Goal: Task Accomplishment & Management: Use online tool/utility

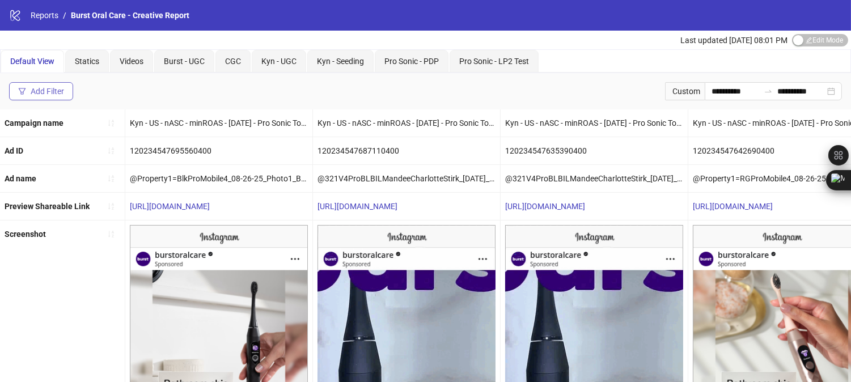
click at [41, 95] on div "Add Filter" at bounding box center [47, 91] width 33 height 9
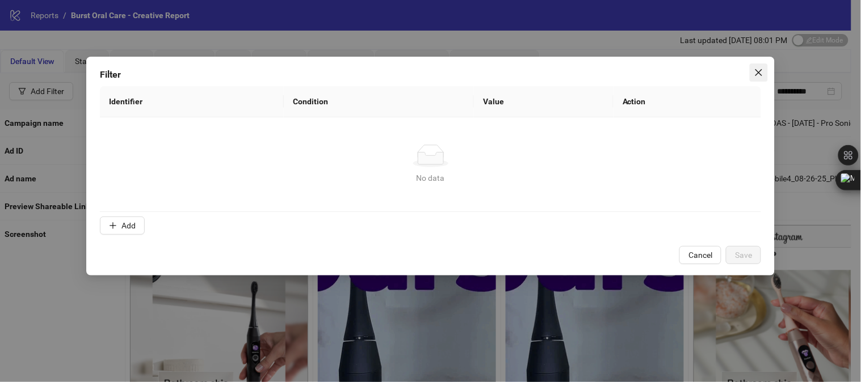
click at [757, 75] on icon "close" at bounding box center [758, 72] width 9 height 9
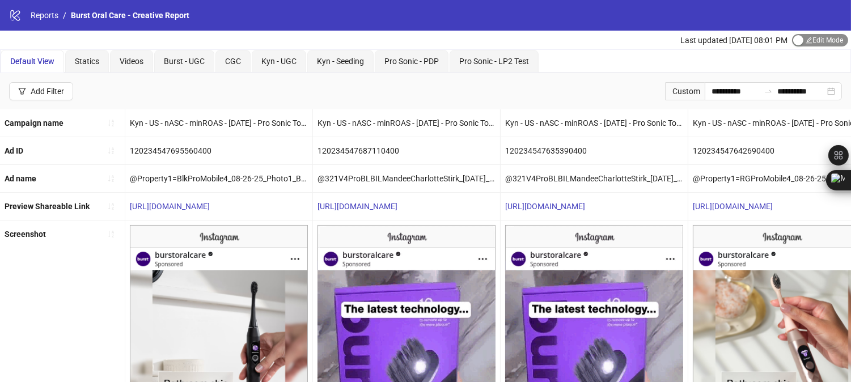
click at [825, 38] on span "Edit Mode Edit Mode" at bounding box center [820, 40] width 56 height 12
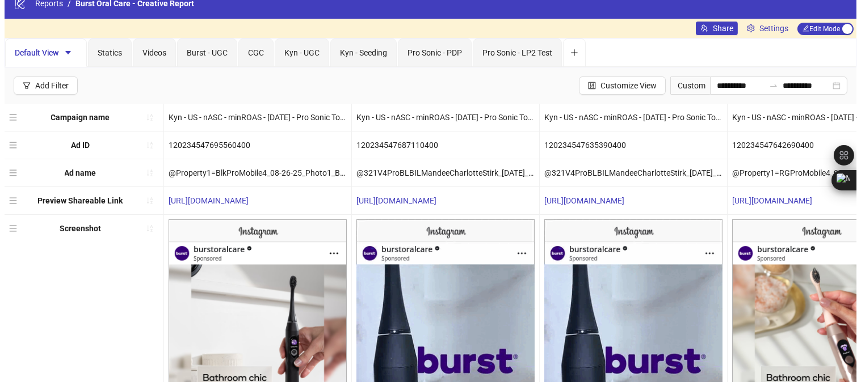
scroll to position [12, 0]
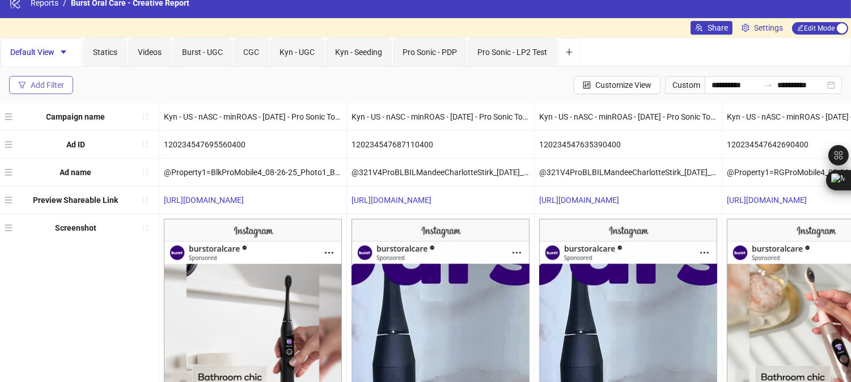
click at [51, 90] on button "Add Filter" at bounding box center [41, 85] width 64 height 18
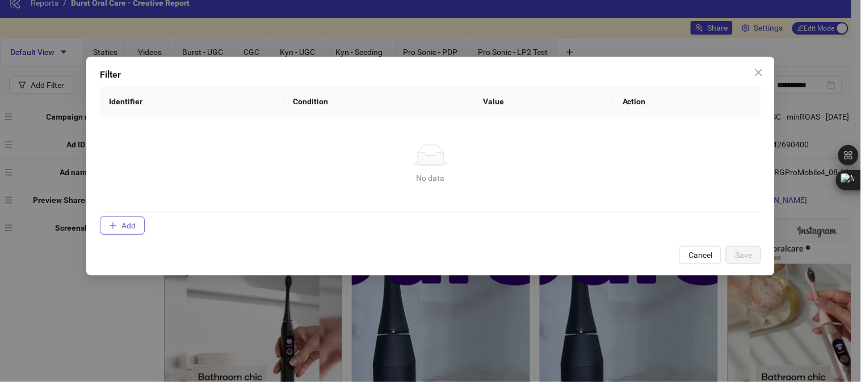
click at [132, 222] on span "Add" at bounding box center [128, 225] width 14 height 9
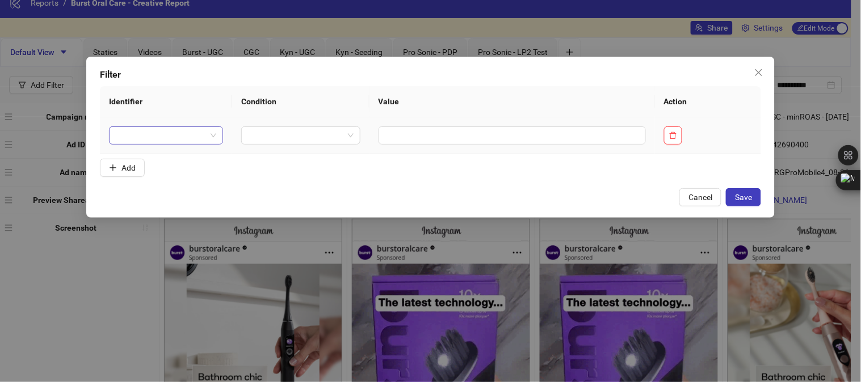
click at [206, 133] on span at bounding box center [166, 135] width 101 height 17
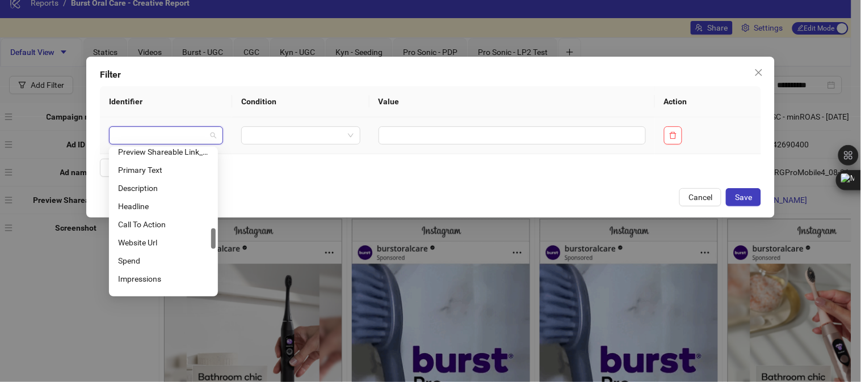
scroll to position [564, 0]
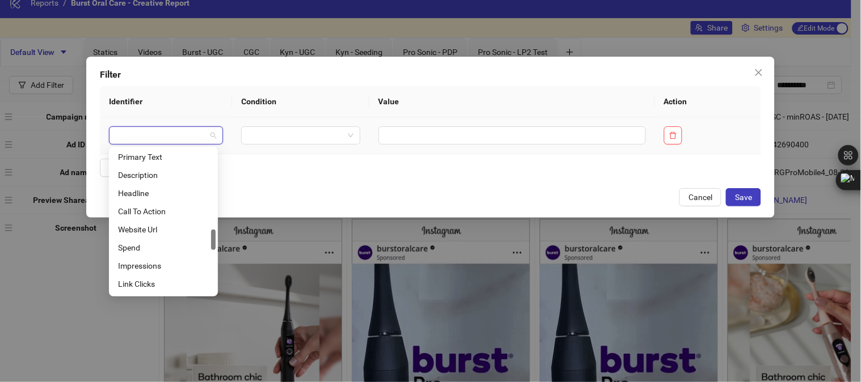
click at [179, 258] on div "Impressions" at bounding box center [163, 266] width 104 height 18
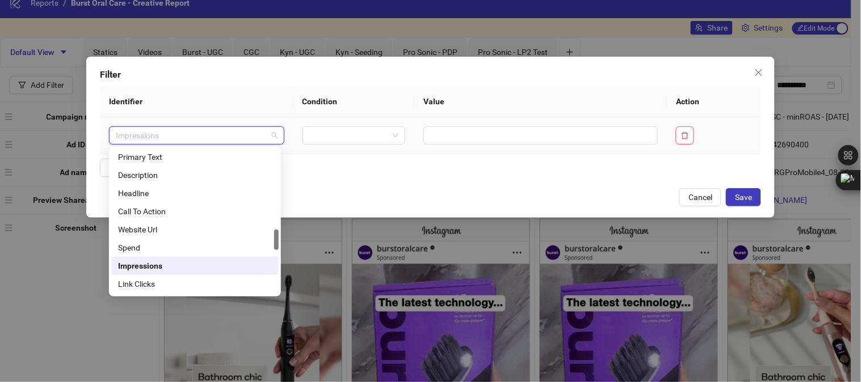
click at [267, 135] on span "Impressions" at bounding box center [197, 135] width 162 height 17
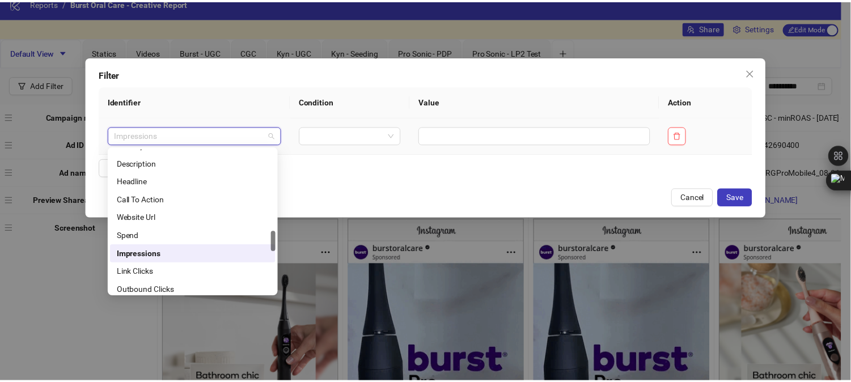
scroll to position [576, 0]
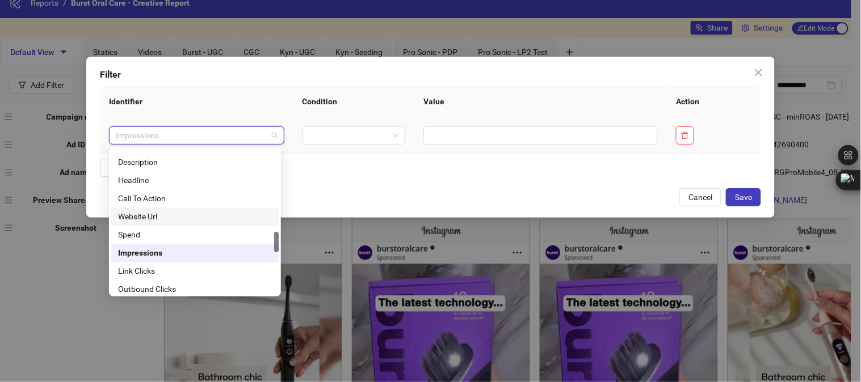
click at [152, 219] on div "Website Url" at bounding box center [195, 217] width 154 height 12
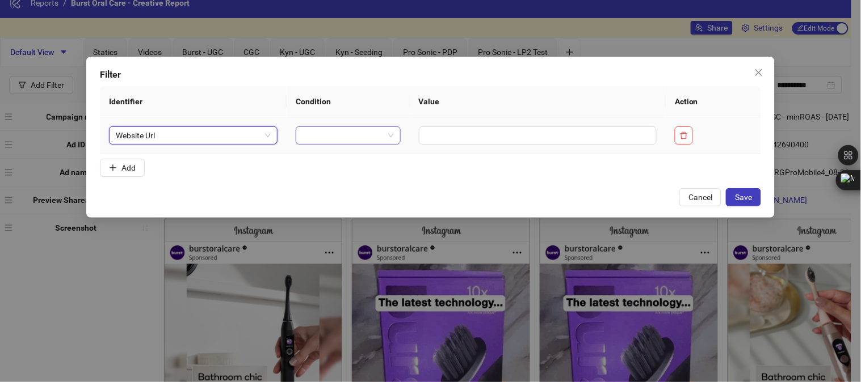
click at [377, 139] on span at bounding box center [347, 135] width 91 height 17
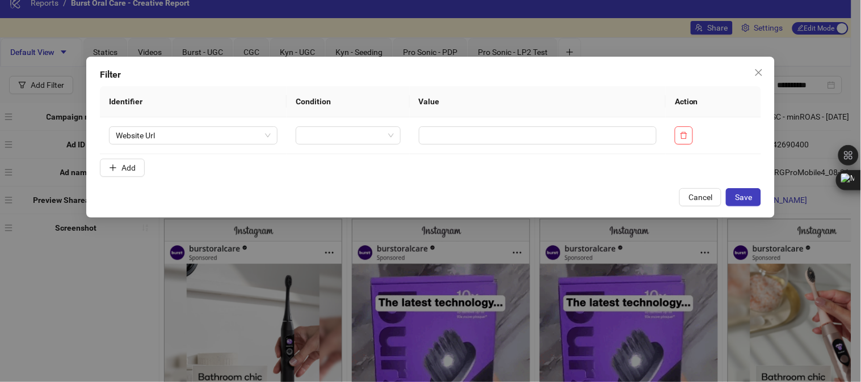
click at [432, 163] on form "Identifier Condition Value Action Website Url Add" at bounding box center [430, 133] width 661 height 95
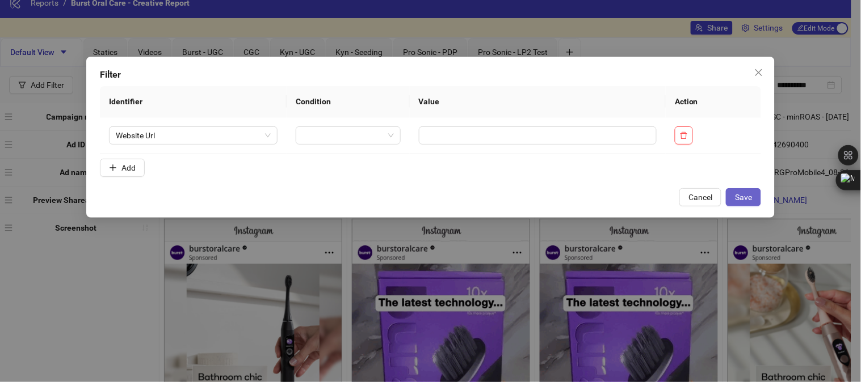
click at [745, 197] on span "Save" at bounding box center [743, 197] width 17 height 9
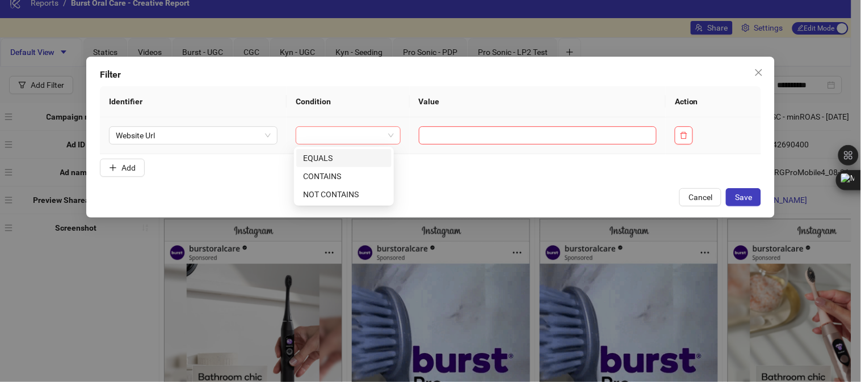
click at [389, 142] on div at bounding box center [348, 136] width 105 height 18
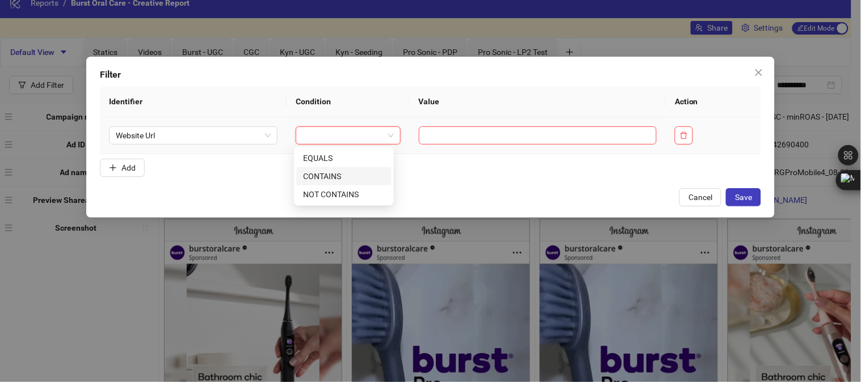
click at [347, 178] on div "CONTAINS" at bounding box center [344, 176] width 82 height 12
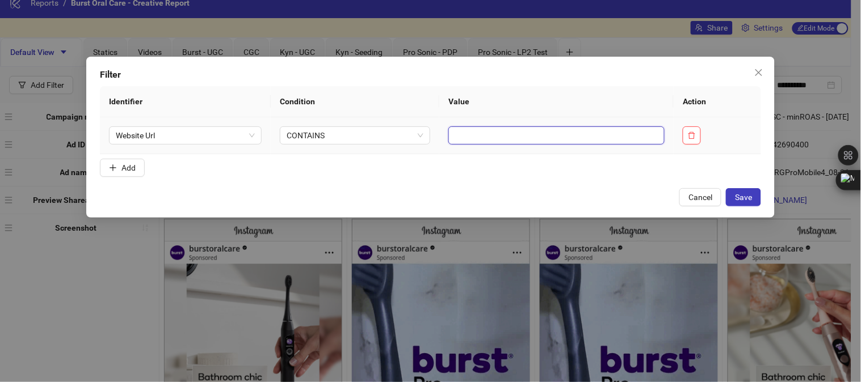
click at [479, 132] on input "text" at bounding box center [556, 136] width 216 height 18
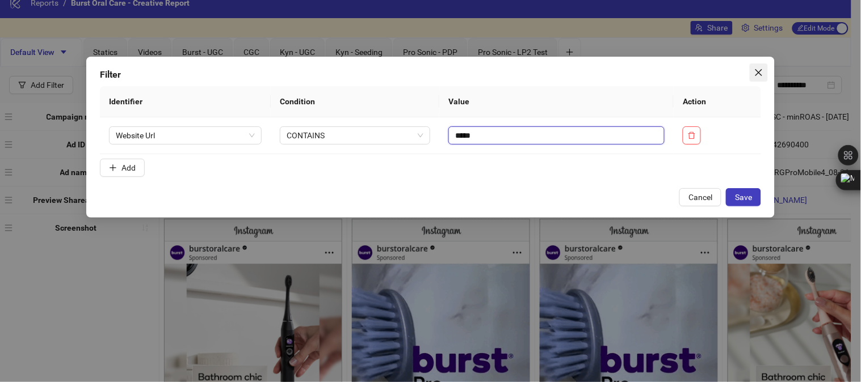
type input "*****"
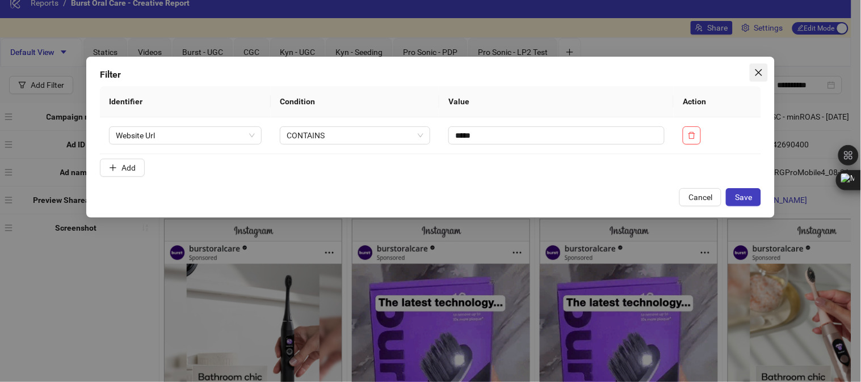
click at [763, 64] on button "Close" at bounding box center [758, 73] width 18 height 18
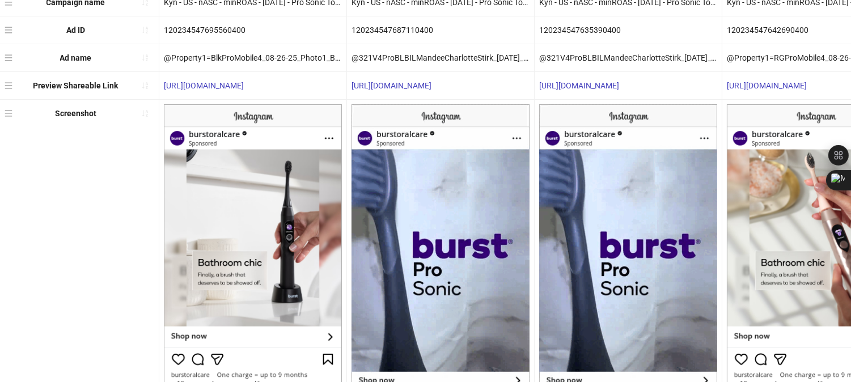
scroll to position [127, 0]
